Goal: Check status: Check status

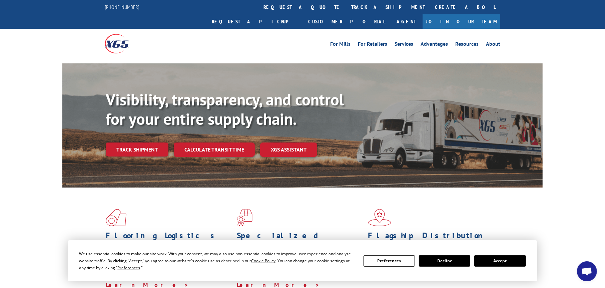
click at [508, 265] on button "Accept" at bounding box center [499, 260] width 51 height 11
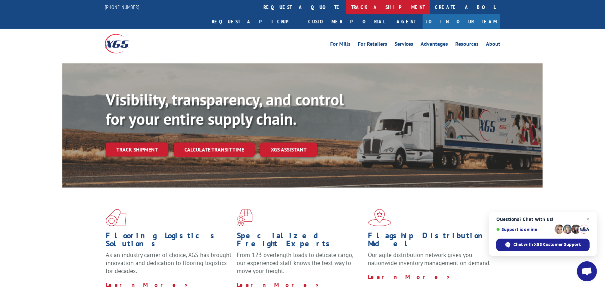
click at [346, 7] on link "track a shipment" at bounding box center [388, 7] width 84 height 14
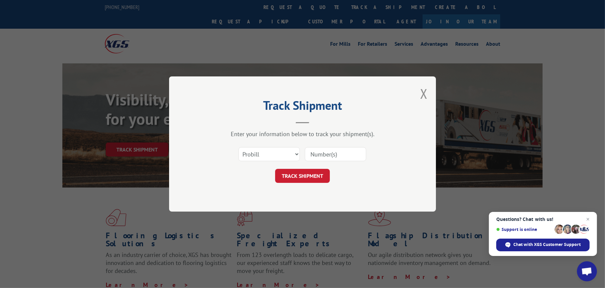
click at [319, 153] on input at bounding box center [335, 154] width 61 height 14
paste input "261477250827"
type input "261477250827"
click at [300, 175] on button "TRACK SHIPMENT" at bounding box center [302, 176] width 55 height 14
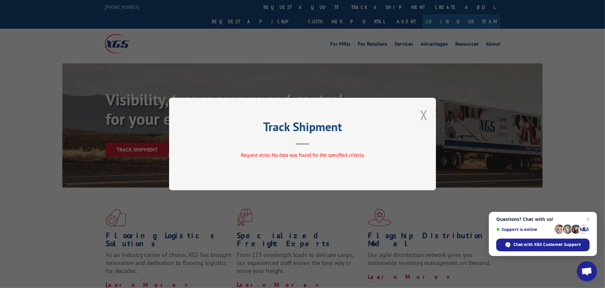
click at [422, 116] on button "Close modal" at bounding box center [423, 115] width 7 height 18
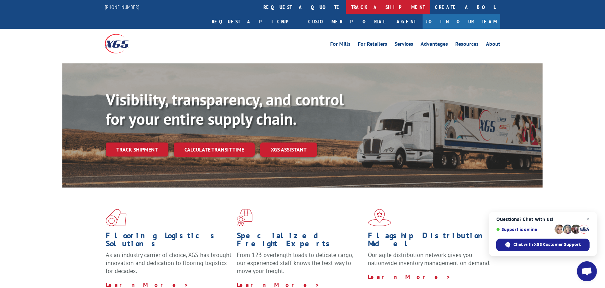
click at [346, 5] on link "track a shipment" at bounding box center [388, 7] width 84 height 14
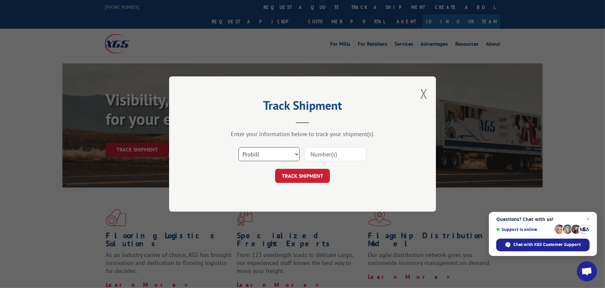
click at [282, 159] on select "Select category... Probill BOL PO" at bounding box center [268, 154] width 61 height 14
select select "bol"
click at [238, 147] on select "Select category... Probill BOL PO" at bounding box center [268, 154] width 61 height 14
click at [338, 155] on input at bounding box center [335, 154] width 61 height 14
paste input "261477250827"
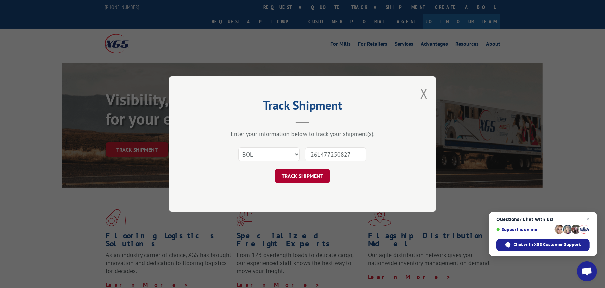
type input "261477250827"
click at [307, 180] on button "TRACK SHIPMENT" at bounding box center [302, 176] width 55 height 14
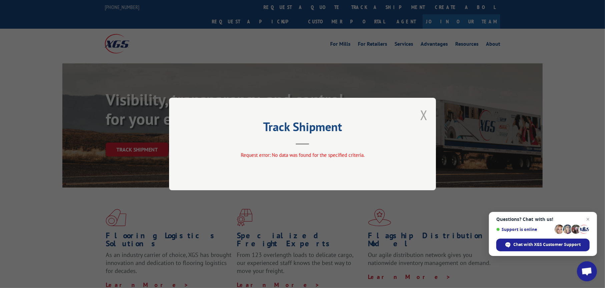
click at [427, 113] on button "Close modal" at bounding box center [423, 115] width 7 height 18
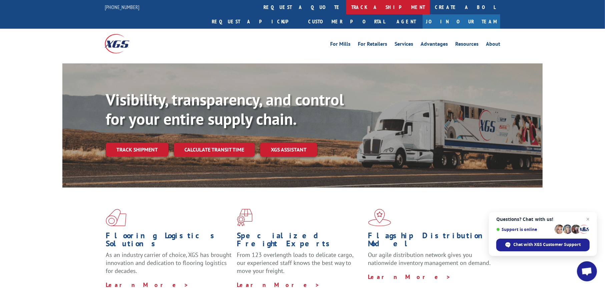
click at [346, 8] on link "track a shipment" at bounding box center [388, 7] width 84 height 14
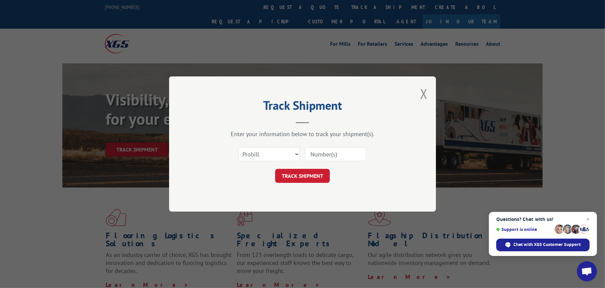
click at [319, 153] on input at bounding box center [335, 154] width 61 height 14
paste input "261477250827"
type input "261477250827"
click at [313, 169] on button "TRACK SHIPMENT" at bounding box center [302, 176] width 55 height 14
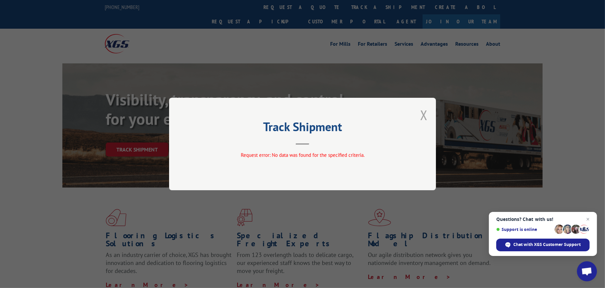
click at [424, 117] on button "Close modal" at bounding box center [423, 115] width 7 height 18
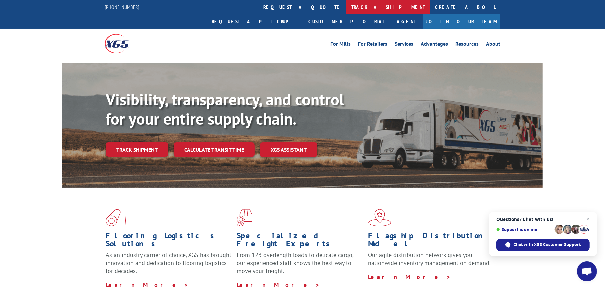
click at [346, 5] on link "track a shipment" at bounding box center [388, 7] width 84 height 14
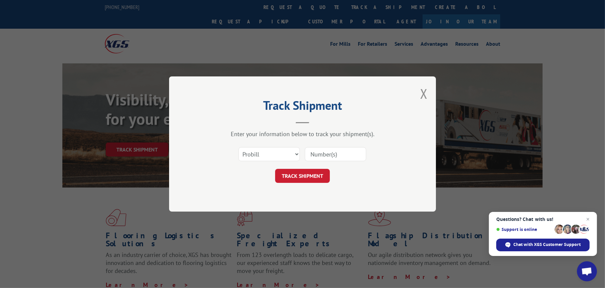
click at [332, 153] on input at bounding box center [335, 154] width 61 height 14
paste input "442900"
type input "442900"
click at [252, 148] on select "Select category... Probill BOL PO" at bounding box center [268, 154] width 61 height 14
select select "bol"
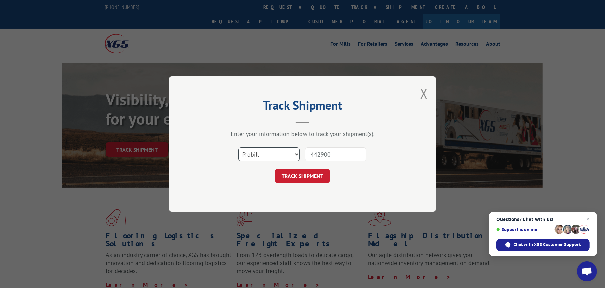
click at [238, 147] on select "Select category... Probill BOL PO" at bounding box center [268, 154] width 61 height 14
click at [321, 173] on button "TRACK SHIPMENT" at bounding box center [302, 176] width 55 height 14
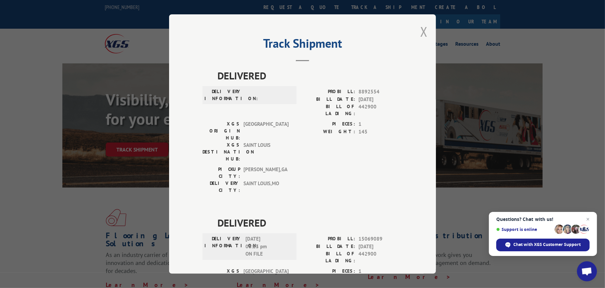
click at [420, 33] on button "Close modal" at bounding box center [423, 32] width 7 height 18
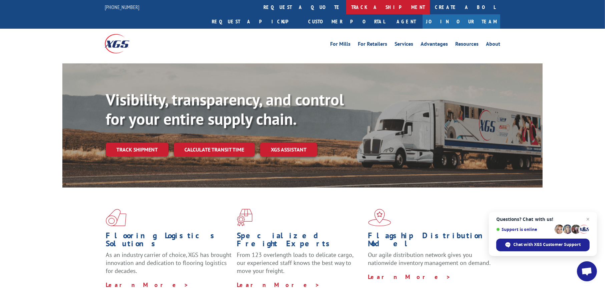
click at [346, 3] on link "track a shipment" at bounding box center [388, 7] width 84 height 14
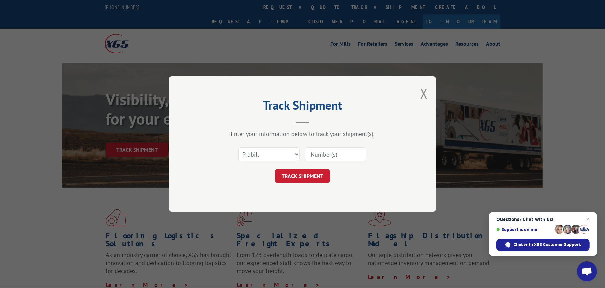
click at [278, 145] on div "Select category... Probill BOL PO" at bounding box center [302, 154] width 200 height 22
click at [267, 160] on select "Select category... Probill BOL PO" at bounding box center [268, 154] width 61 height 14
select select "po"
click at [238, 147] on select "Select category... Probill BOL PO" at bounding box center [268, 154] width 61 height 14
click at [333, 154] on input at bounding box center [335, 154] width 61 height 14
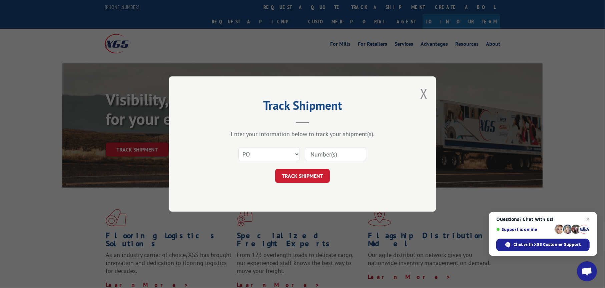
paste input "10545708"
type input "10545708"
click at [309, 174] on button "TRACK SHIPMENT" at bounding box center [302, 176] width 55 height 14
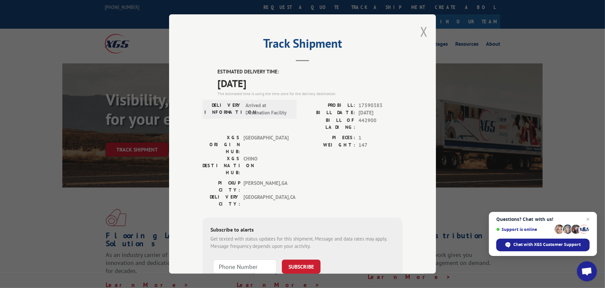
click at [420, 32] on button "Close modal" at bounding box center [423, 32] width 7 height 18
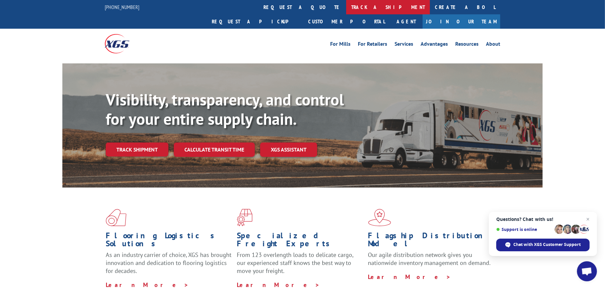
click at [346, 5] on link "track a shipment" at bounding box center [388, 7] width 84 height 14
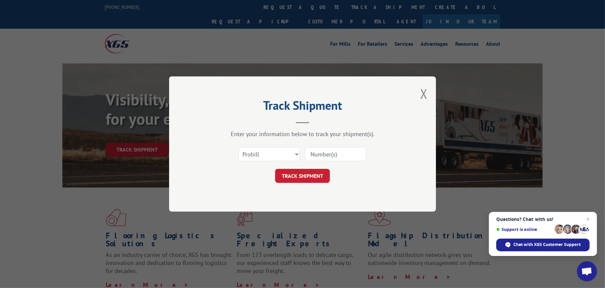
click at [327, 152] on input at bounding box center [335, 154] width 61 height 14
paste input "017687250826"
type input "017687250826"
click at [298, 179] on button "TRACK SHIPMENT" at bounding box center [302, 176] width 55 height 14
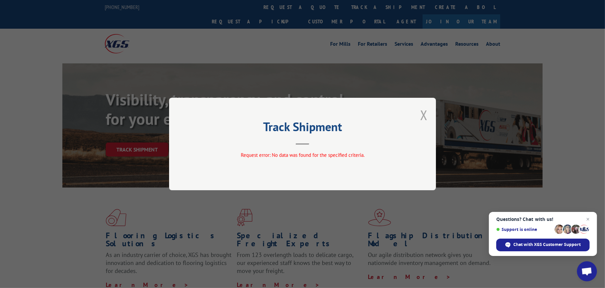
click at [424, 111] on button "Close modal" at bounding box center [423, 115] width 7 height 18
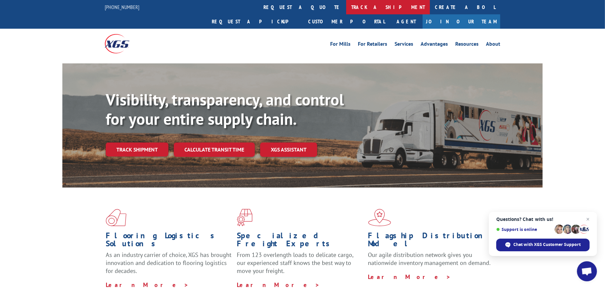
click at [346, 6] on link "track a shipment" at bounding box center [388, 7] width 84 height 14
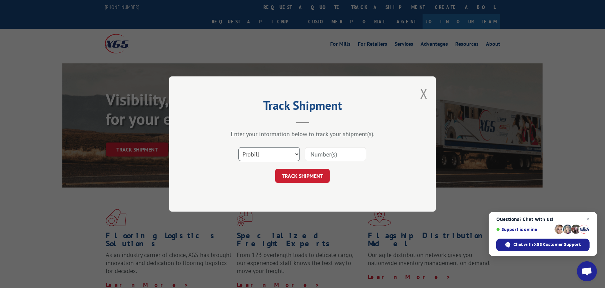
click at [260, 157] on select "Select category... Probill BOL PO" at bounding box center [268, 154] width 61 height 14
select select "bol"
click at [238, 147] on select "Select category... Probill BOL PO" at bounding box center [268, 154] width 61 height 14
click at [326, 160] on input at bounding box center [335, 154] width 61 height 14
paste input "440917"
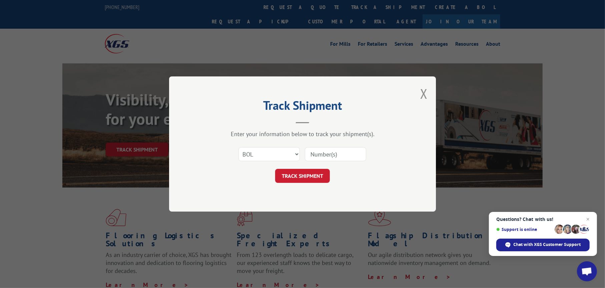
type input "440917"
click button "TRACK SHIPMENT" at bounding box center [302, 176] width 55 height 14
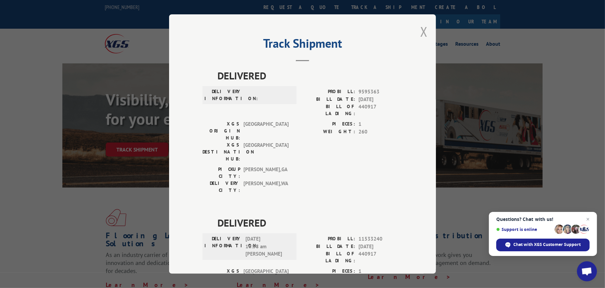
click at [420, 31] on button "Close modal" at bounding box center [423, 32] width 7 height 18
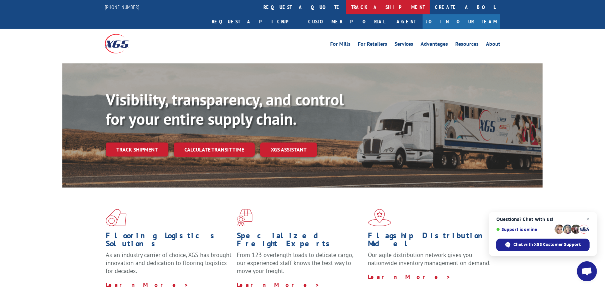
click at [346, 10] on link "track a shipment" at bounding box center [388, 7] width 84 height 14
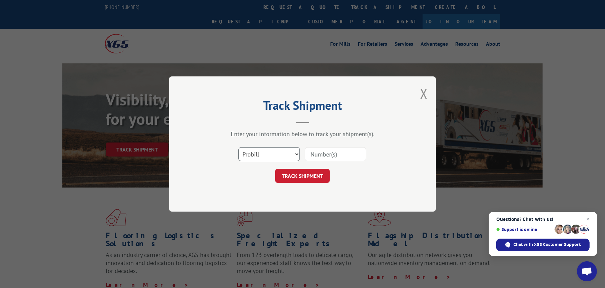
click at [265, 153] on select "Select category... Probill BOL PO" at bounding box center [268, 154] width 61 height 14
select select "po"
click at [238, 147] on select "Select category... Probill BOL PO" at bounding box center [268, 154] width 61 height 14
click at [324, 150] on input at bounding box center [335, 154] width 61 height 14
paste input "10545682"
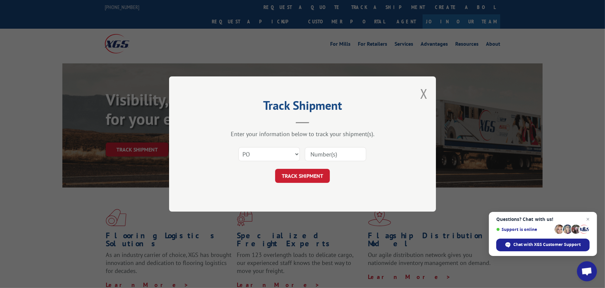
type input "10545682"
click button "TRACK SHIPMENT" at bounding box center [302, 176] width 55 height 14
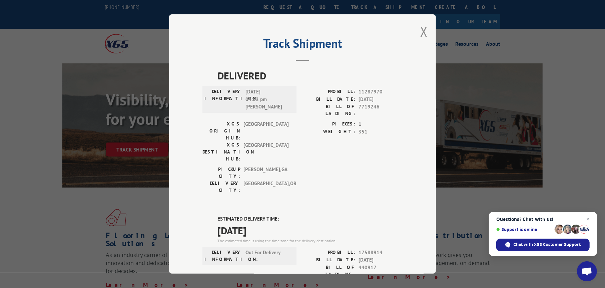
click at [418, 31] on div "Track Shipment DELIVERED DELIVERY INFORMATION: [DATE] 04:02 pm [PERSON_NAME]: 1…" at bounding box center [302, 143] width 267 height 259
click at [423, 32] on button "Close modal" at bounding box center [423, 32] width 7 height 18
